Goal: Task Accomplishment & Management: Use online tool/utility

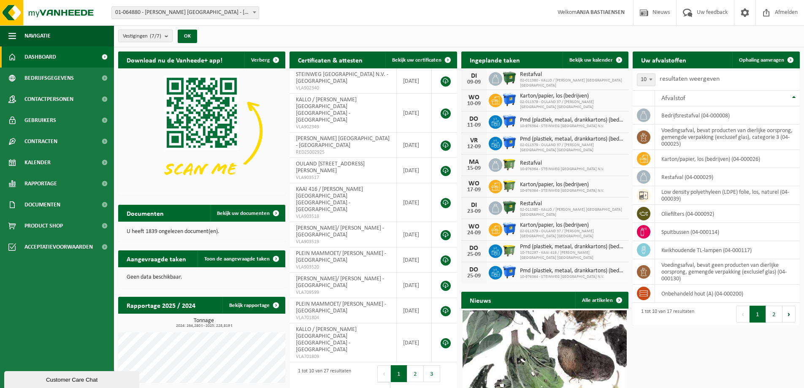
click at [248, 12] on span "01-064880 - [PERSON_NAME][GEOGRAPHIC_DATA] [GEOGRAPHIC_DATA] - [GEOGRAPHIC_DATA]" at bounding box center [185, 13] width 147 height 12
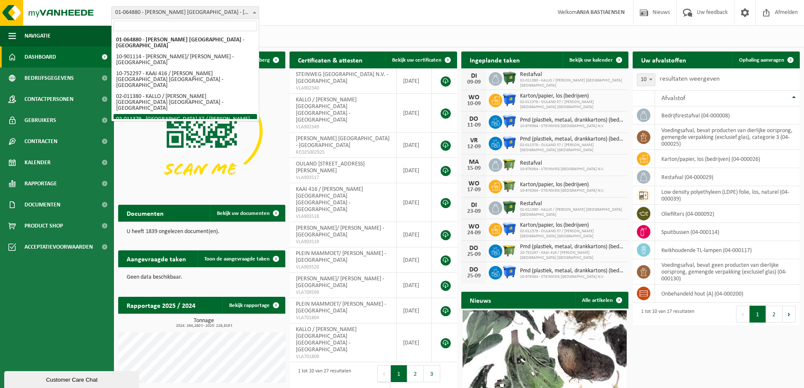
select select "2187"
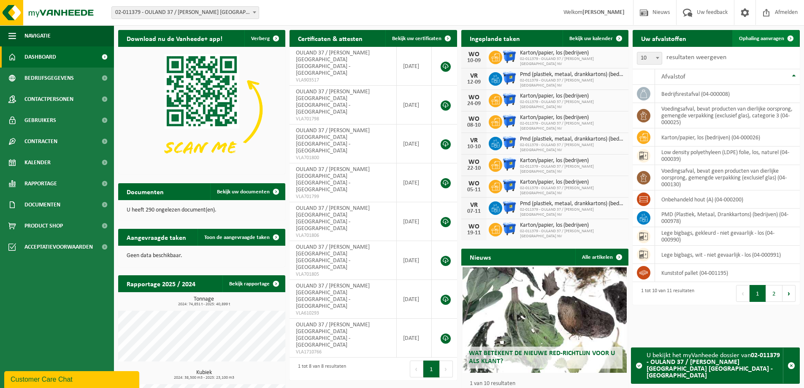
click at [752, 39] on span "Ophaling aanvragen" at bounding box center [761, 38] width 45 height 5
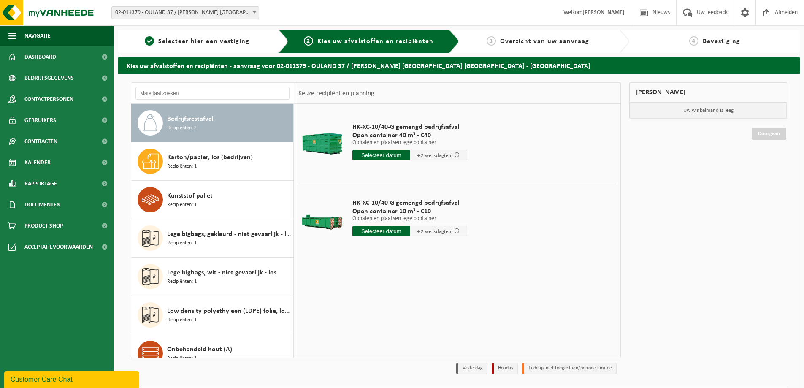
click at [379, 231] on input "text" at bounding box center [381, 231] width 57 height 11
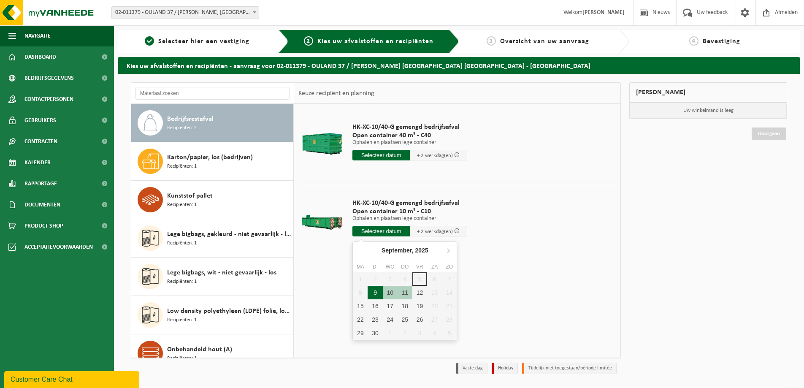
click at [376, 292] on div "9" at bounding box center [375, 293] width 15 height 14
type input "Van [DATE]"
type input "[DATE]"
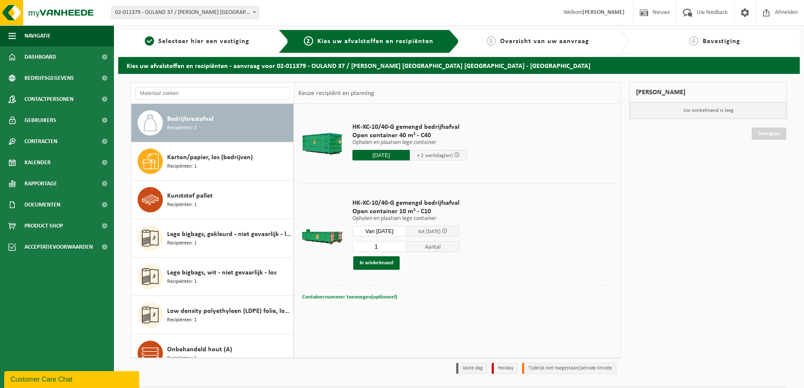
click at [360, 297] on span "Containernummer toevoegen(optioneel)" at bounding box center [349, 296] width 95 height 5
click at [358, 301] on input "text" at bounding box center [409, 296] width 155 height 11
type input "c"
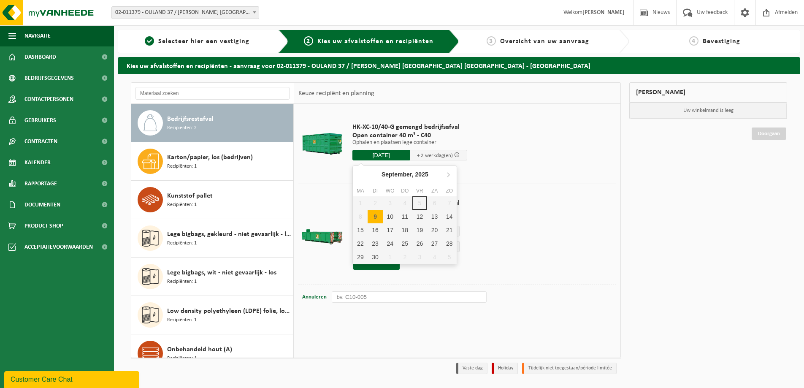
click at [384, 152] on input "2025-09-09" at bounding box center [381, 155] width 57 height 11
click at [386, 152] on input "2025-09-09" at bounding box center [381, 155] width 57 height 11
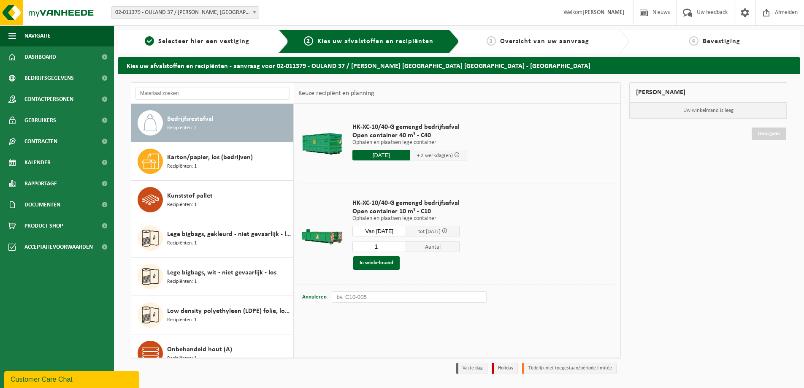
click at [571, 185] on td "HK-XC-10/40-G gemengd bedrijfsafval Open container 10 m³ - C10 Ophalen en plaat…" at bounding box center [481, 234] width 270 height 101
click at [377, 264] on button "In winkelmand" at bounding box center [376, 263] width 46 height 14
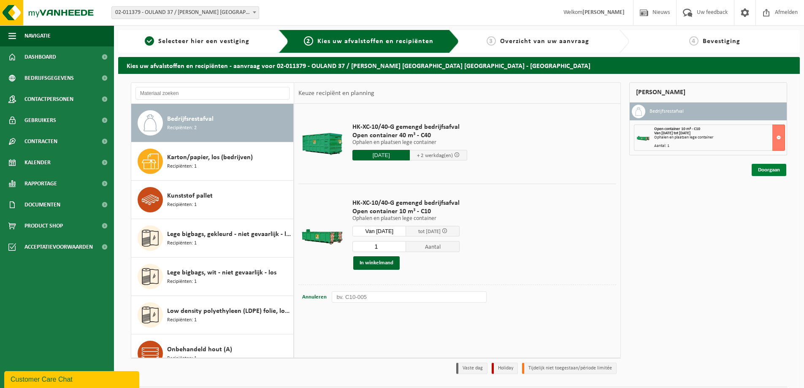
click at [765, 173] on link "Doorgaan" at bounding box center [769, 170] width 35 height 12
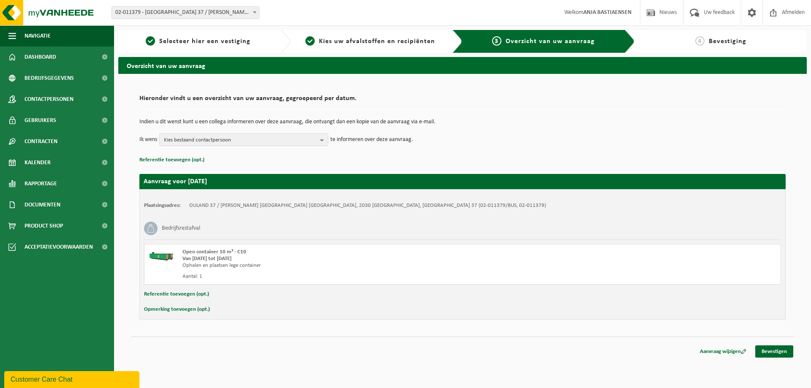
click at [175, 308] on button "Opmerking toevoegen (opt.)" at bounding box center [177, 309] width 66 height 11
click at [215, 310] on input "text" at bounding box center [478, 310] width 587 height 13
type input "c"
type input "C40-1550"
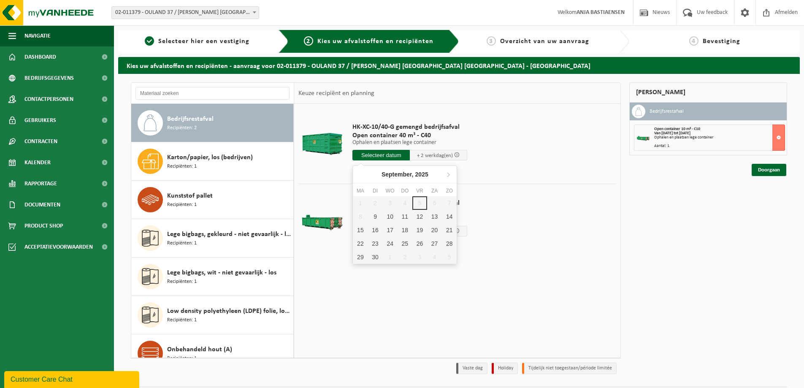
click at [386, 153] on input "text" at bounding box center [381, 155] width 57 height 11
click at [375, 215] on div "9" at bounding box center [375, 217] width 15 height 14
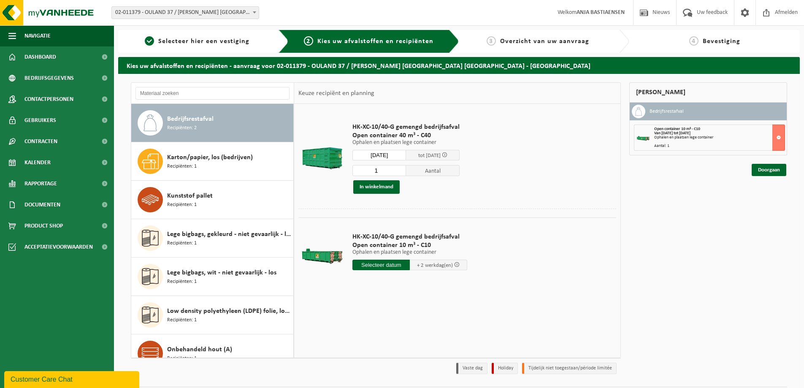
type input "Van [DATE]"
type input "[DATE]"
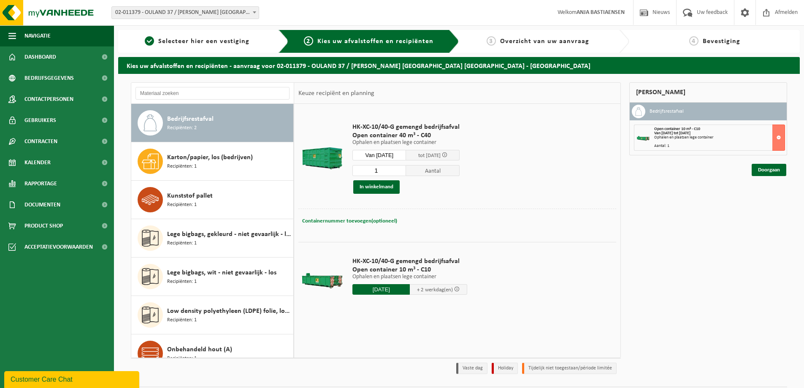
click at [368, 220] on span "Containernummer toevoegen(optioneel)" at bounding box center [349, 220] width 95 height 5
type input "V"
type input "C40-1550"
click at [389, 190] on button "In winkelmand" at bounding box center [376, 187] width 46 height 14
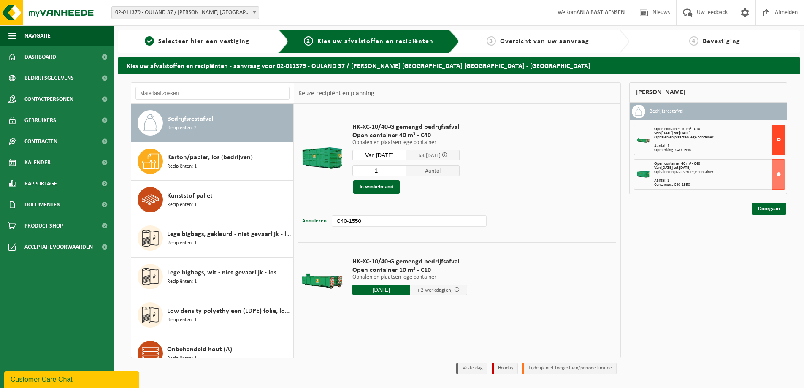
click at [777, 138] on button at bounding box center [779, 140] width 13 height 30
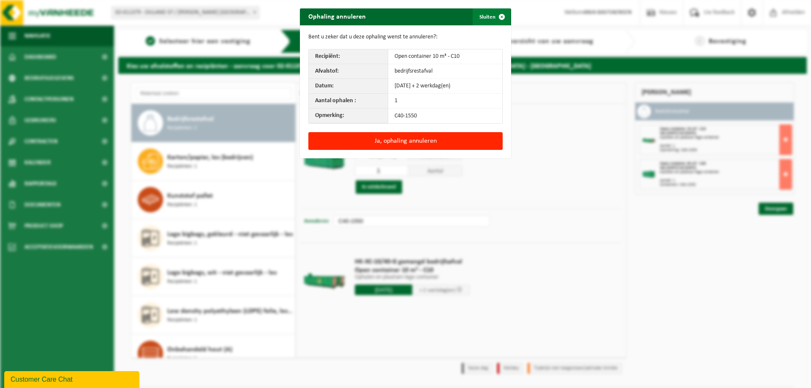
click at [493, 18] on span "button" at bounding box center [501, 16] width 17 height 17
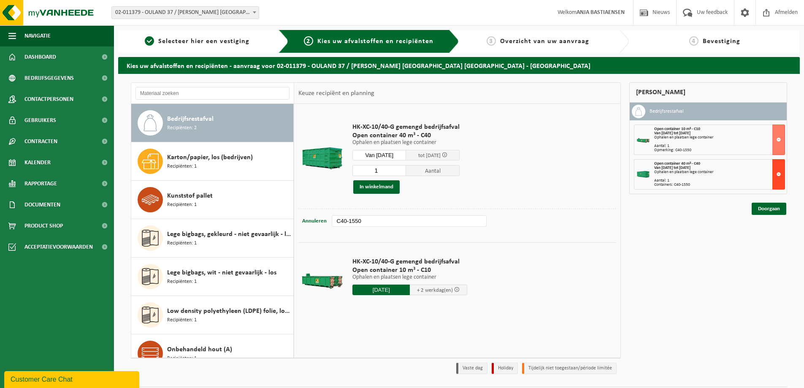
click at [778, 170] on button at bounding box center [779, 174] width 13 height 30
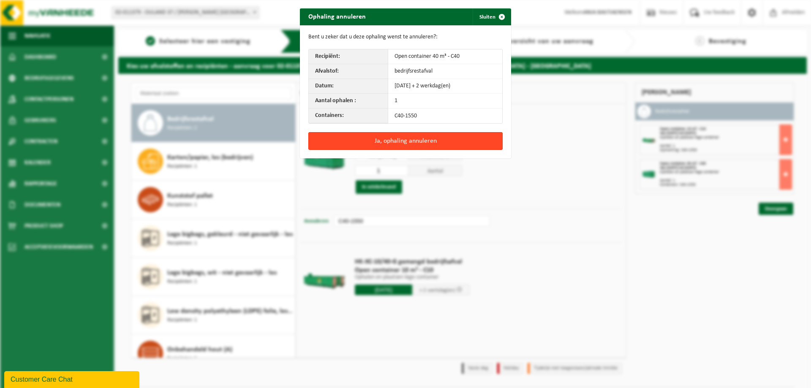
click at [381, 138] on button "Ja, ophaling annuleren" at bounding box center [405, 141] width 194 height 18
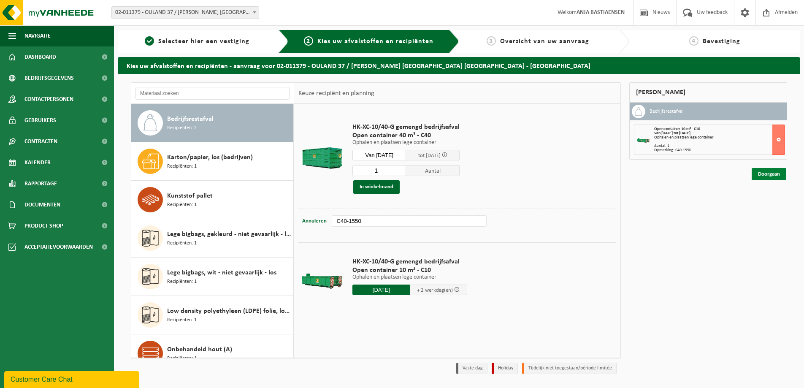
click at [769, 174] on link "Doorgaan" at bounding box center [769, 174] width 35 height 12
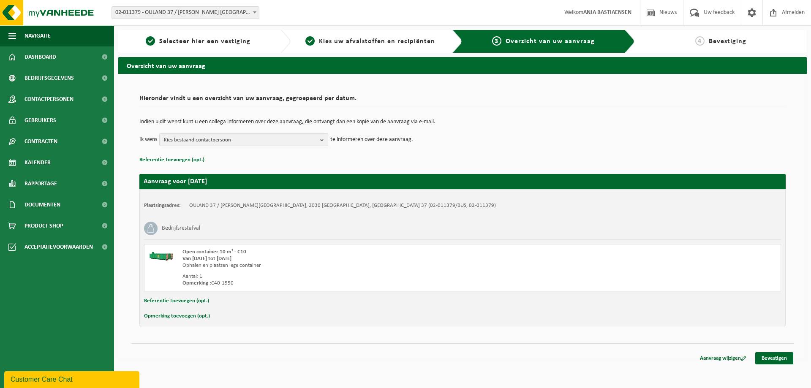
click at [171, 315] on button "Opmerking toevoegen (opt.)" at bounding box center [177, 316] width 66 height 11
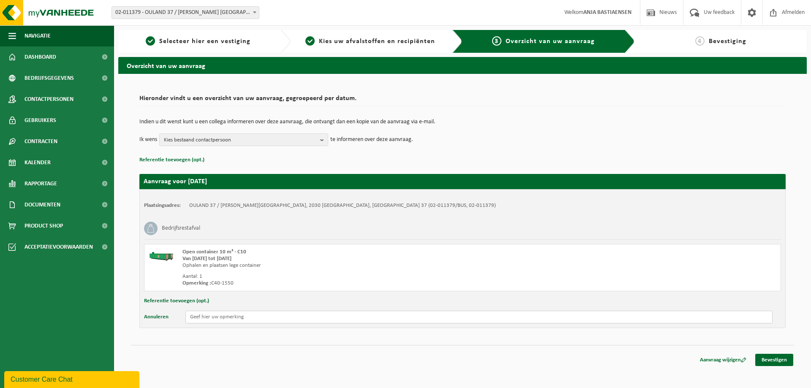
click at [199, 318] on input "text" at bounding box center [478, 317] width 587 height 13
type input "C40-1550"
click at [772, 357] on link "Bevestigen" at bounding box center [774, 360] width 38 height 12
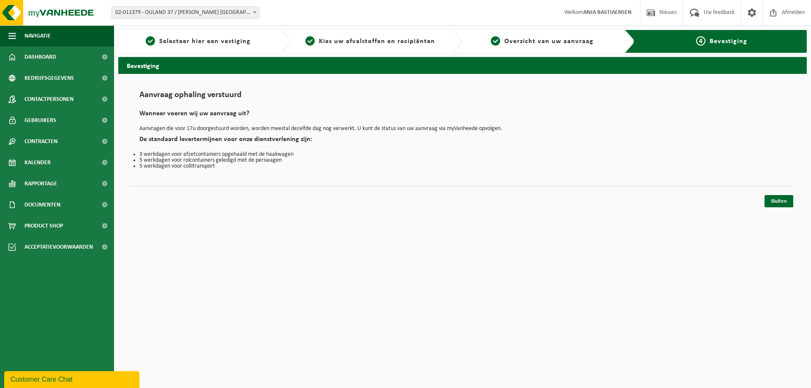
click at [163, 9] on span "02-011379 - OULAND 37 / [PERSON_NAME] [GEOGRAPHIC_DATA] [GEOGRAPHIC_DATA] - [GE…" at bounding box center [185, 13] width 147 height 12
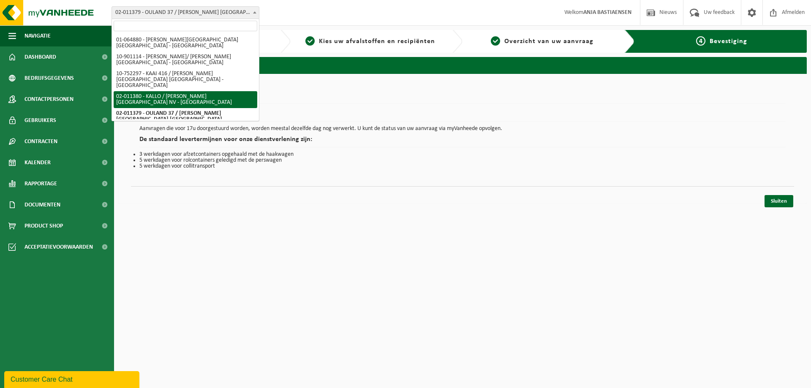
scroll to position [42, 0]
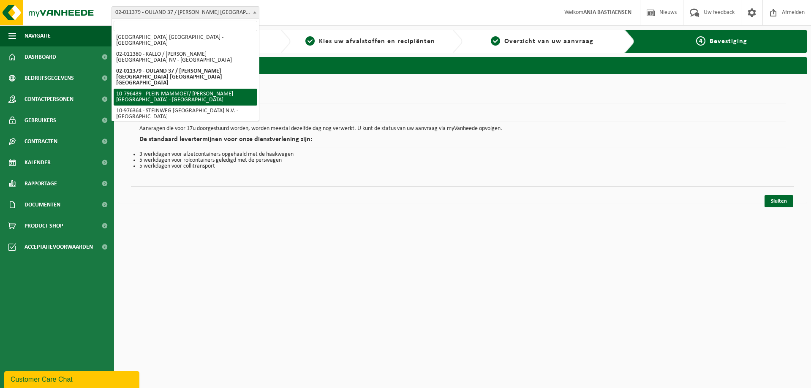
select select "32389"
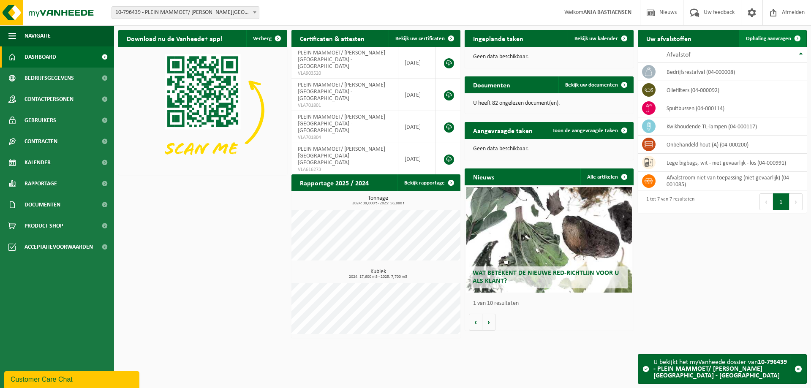
click at [763, 39] on span "Ophaling aanvragen" at bounding box center [768, 38] width 45 height 5
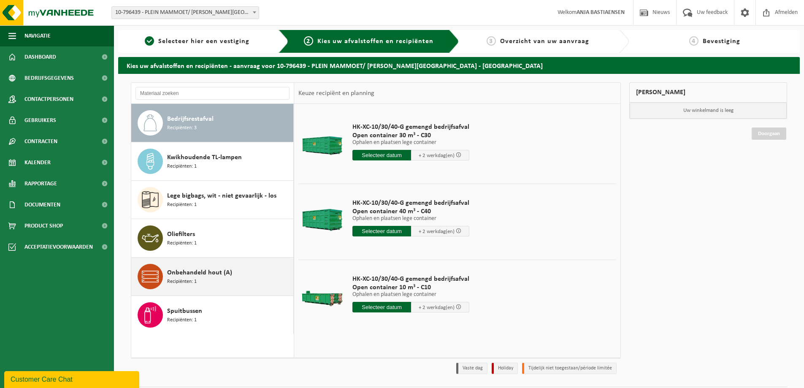
click at [193, 276] on span "Onbehandeld hout (A)" at bounding box center [199, 273] width 65 height 10
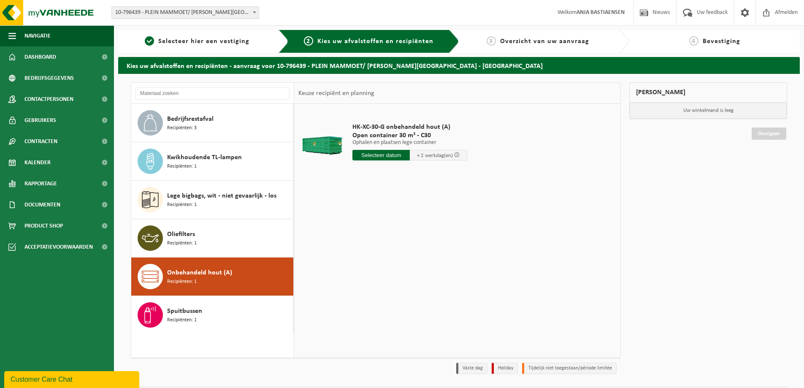
click at [376, 158] on input "text" at bounding box center [381, 155] width 57 height 11
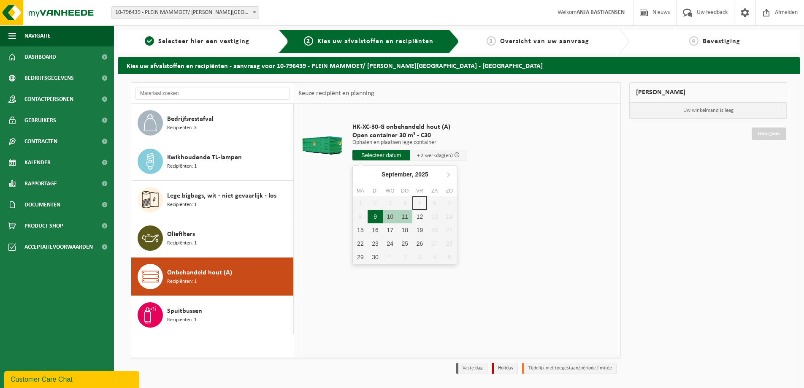
click at [379, 214] on div "9" at bounding box center [375, 217] width 15 height 14
type input "Van [DATE]"
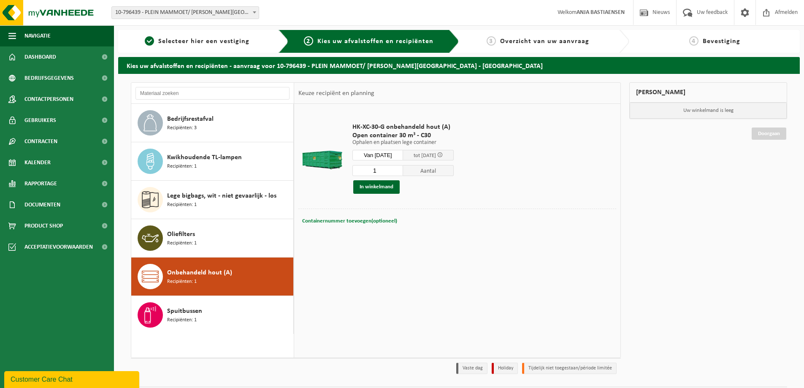
click at [331, 222] on span "Containernummer toevoegen(optioneel)" at bounding box center [349, 220] width 95 height 5
click at [377, 221] on input "text" at bounding box center [409, 220] width 155 height 11
type input "C30-896"
click at [372, 186] on button "In winkelmand" at bounding box center [376, 187] width 46 height 14
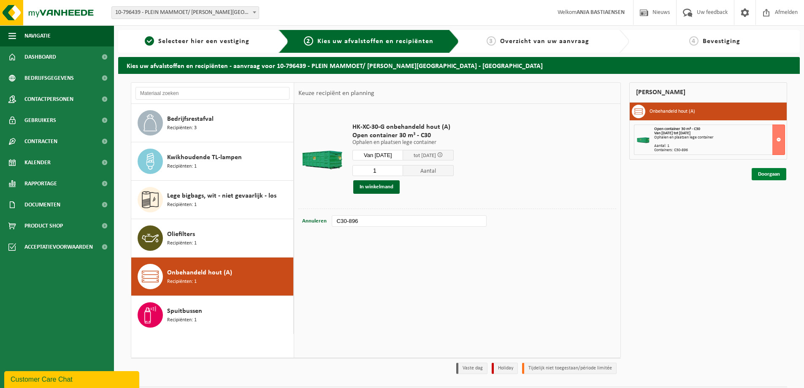
click at [759, 175] on link "Doorgaan" at bounding box center [769, 174] width 35 height 12
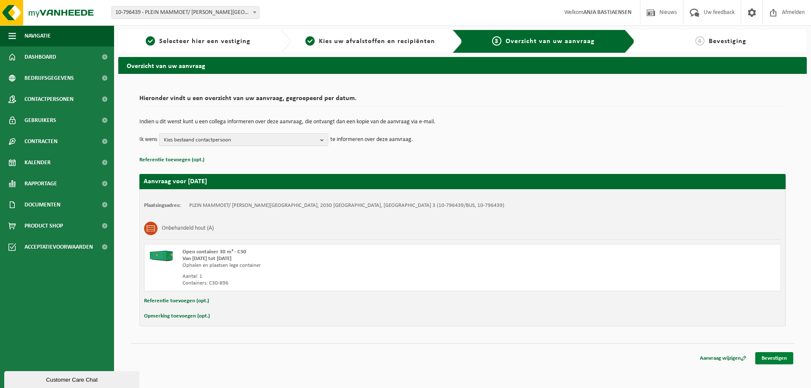
click at [765, 358] on link "Bevestigen" at bounding box center [774, 358] width 38 height 12
